Goal: Task Accomplishment & Management: Manage account settings

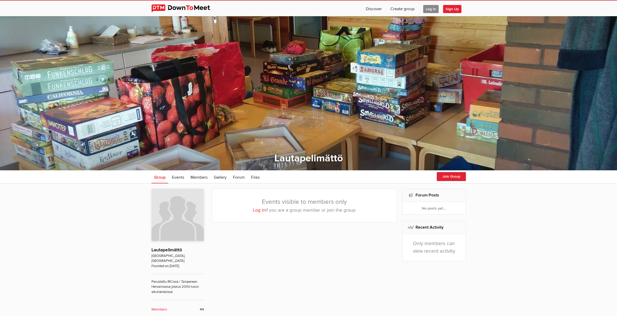
click at [427, 10] on span "Log In" at bounding box center [430, 9] width 15 height 8
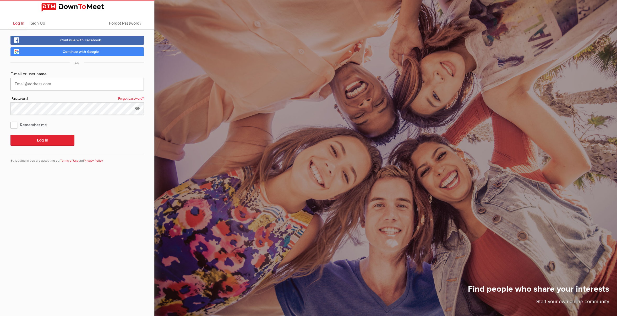
type input "downtomeet@tic0.net"
click at [41, 126] on span "Remember me" at bounding box center [31, 124] width 42 height 9
click at [10, 120] on input "Remember me" at bounding box center [10, 120] width 0 height 0
checkbox input "true"
click at [50, 141] on button "Log In" at bounding box center [42, 140] width 64 height 11
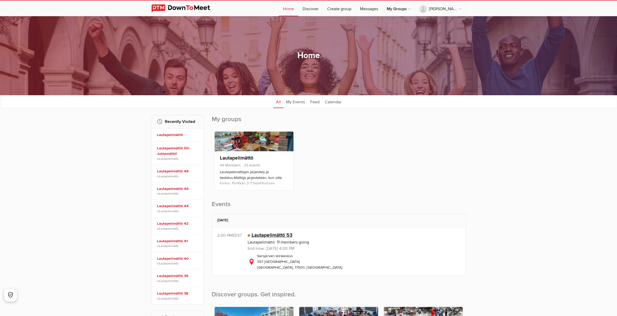
click at [276, 234] on link "Lautapelimättö 53" at bounding box center [272, 235] width 41 height 6
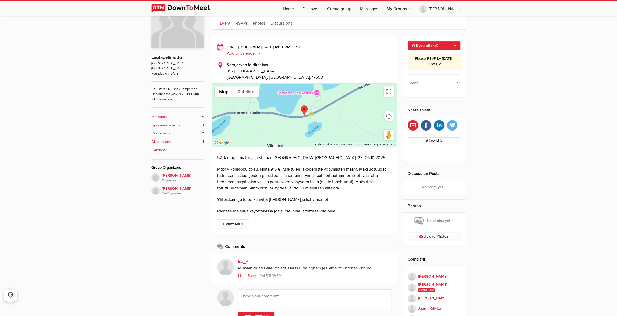
scroll to position [157, 0]
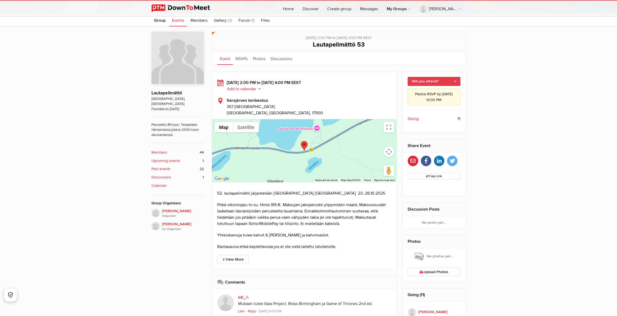
click at [455, 81] on link "Will you attend?" at bounding box center [434, 81] width 53 height 9
click at [434, 92] on link "I'm going" at bounding box center [434, 93] width 52 height 8
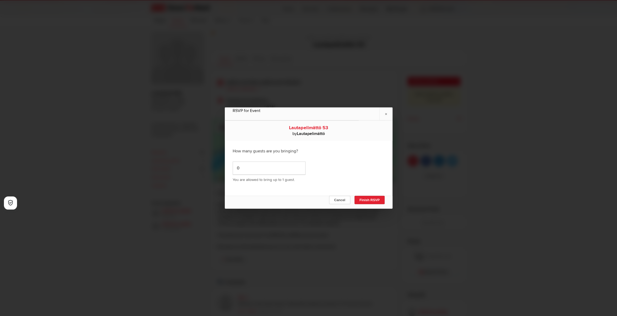
click at [372, 200] on button "Finish RSVP" at bounding box center [369, 200] width 30 height 8
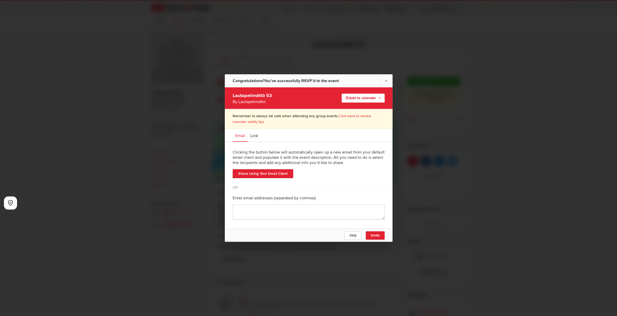
click at [356, 99] on button "Add to calendar" at bounding box center [363, 98] width 43 height 9
click at [341, 107] on link "Outlook" at bounding box center [355, 110] width 58 height 8
click at [358, 234] on button "Skip" at bounding box center [352, 236] width 17 height 8
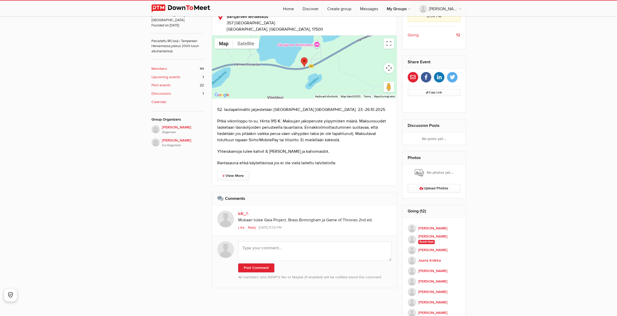
scroll to position [262, 0]
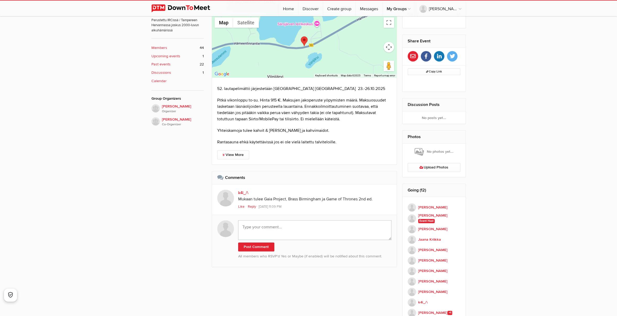
click at [324, 227] on textarea at bounding box center [315, 231] width 154 height 20
drag, startPoint x: 243, startPoint y: 226, endPoint x: 276, endPoint y: 232, distance: 33.0
click at [244, 226] on textarea "Pelitoiveita saa esittää, niin ei tule "ai sulla ei ookkaan x mukana" tällä ker…" at bounding box center [315, 231] width 154 height 20
type textarea "Myös minulle saa esittää pelitoiveita, niin ei tule "ai sulla ei ookkaan x muka…"
click at [265, 245] on button "Post Comment" at bounding box center [256, 247] width 36 height 9
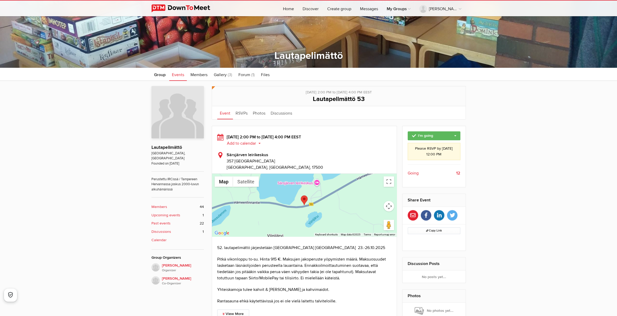
scroll to position [91, 0]
